Goal: Find contact information: Find contact information

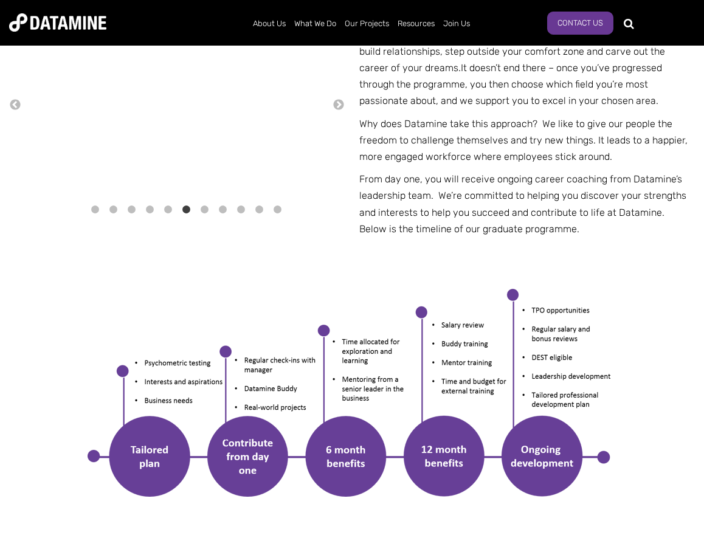
scroll to position [548, 0]
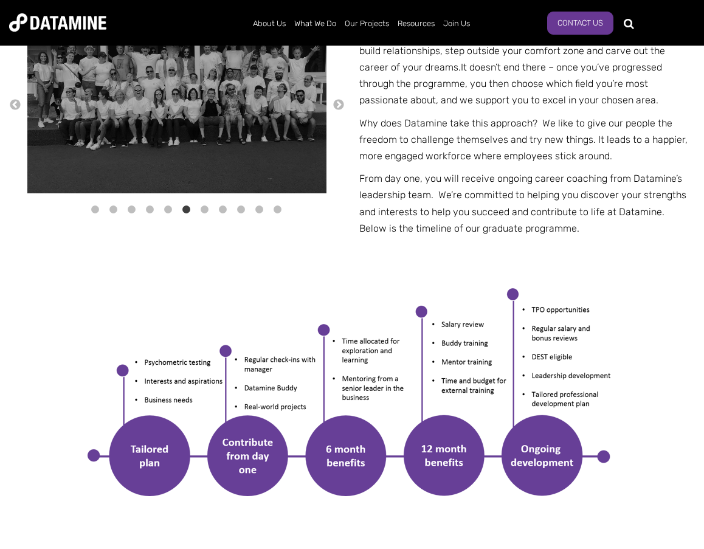
click at [423, 152] on span "Why does Datamine take this approach? We like to give our people the freedom to…" at bounding box center [523, 139] width 328 height 44
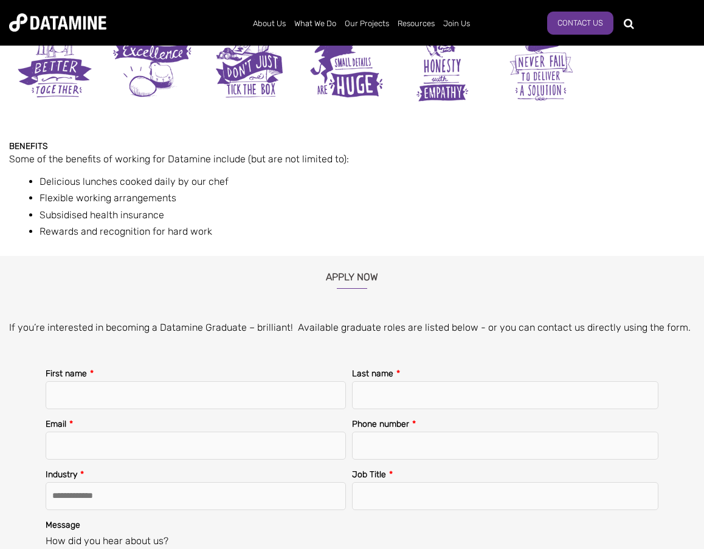
scroll to position [1319, 0]
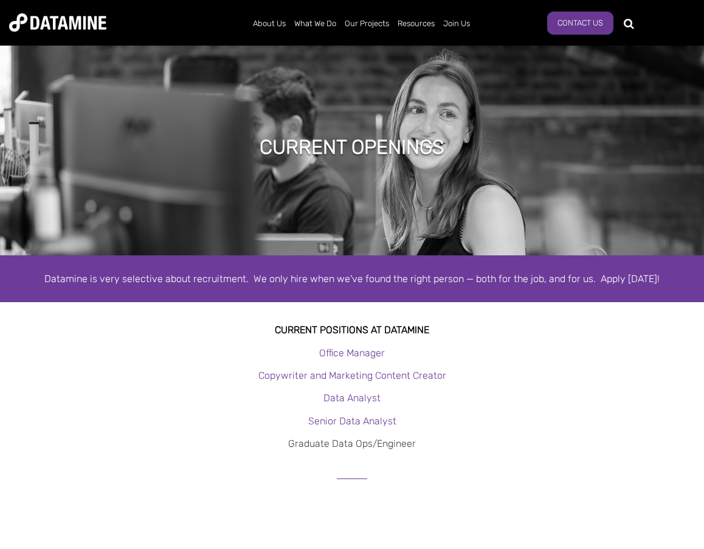
click at [376, 444] on link "Graduate Data Ops/Engineer" at bounding box center [352, 444] width 128 height 12
click at [585, 21] on link "Contact Us" at bounding box center [580, 23] width 66 height 23
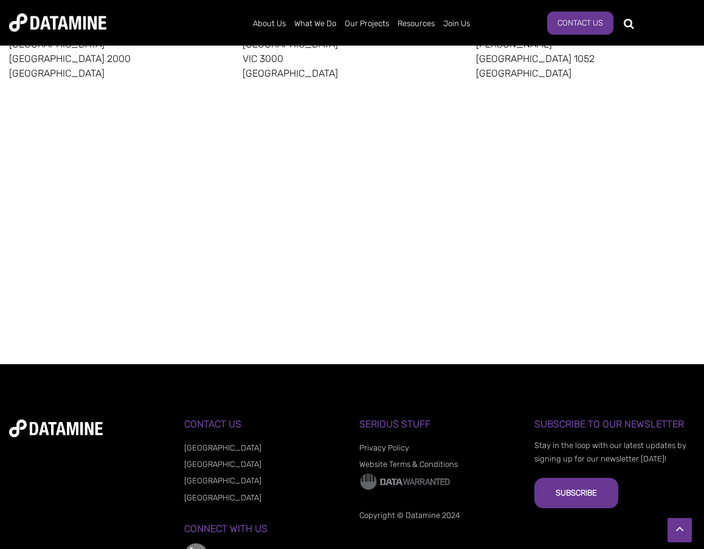
scroll to position [851, 0]
